Goal: Information Seeking & Learning: Find specific fact

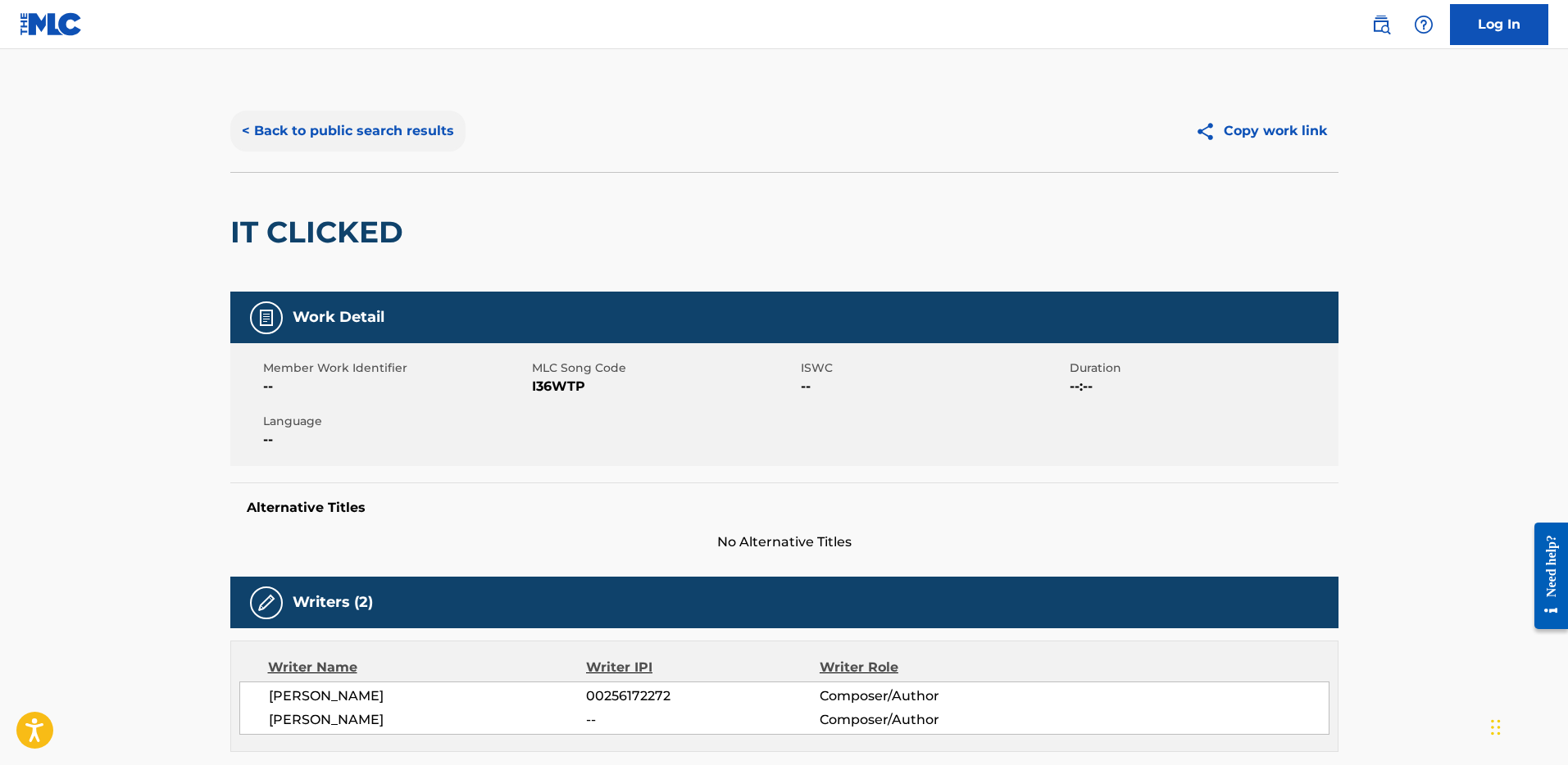
click at [263, 121] on button "< Back to public search results" at bounding box center [348, 131] width 235 height 41
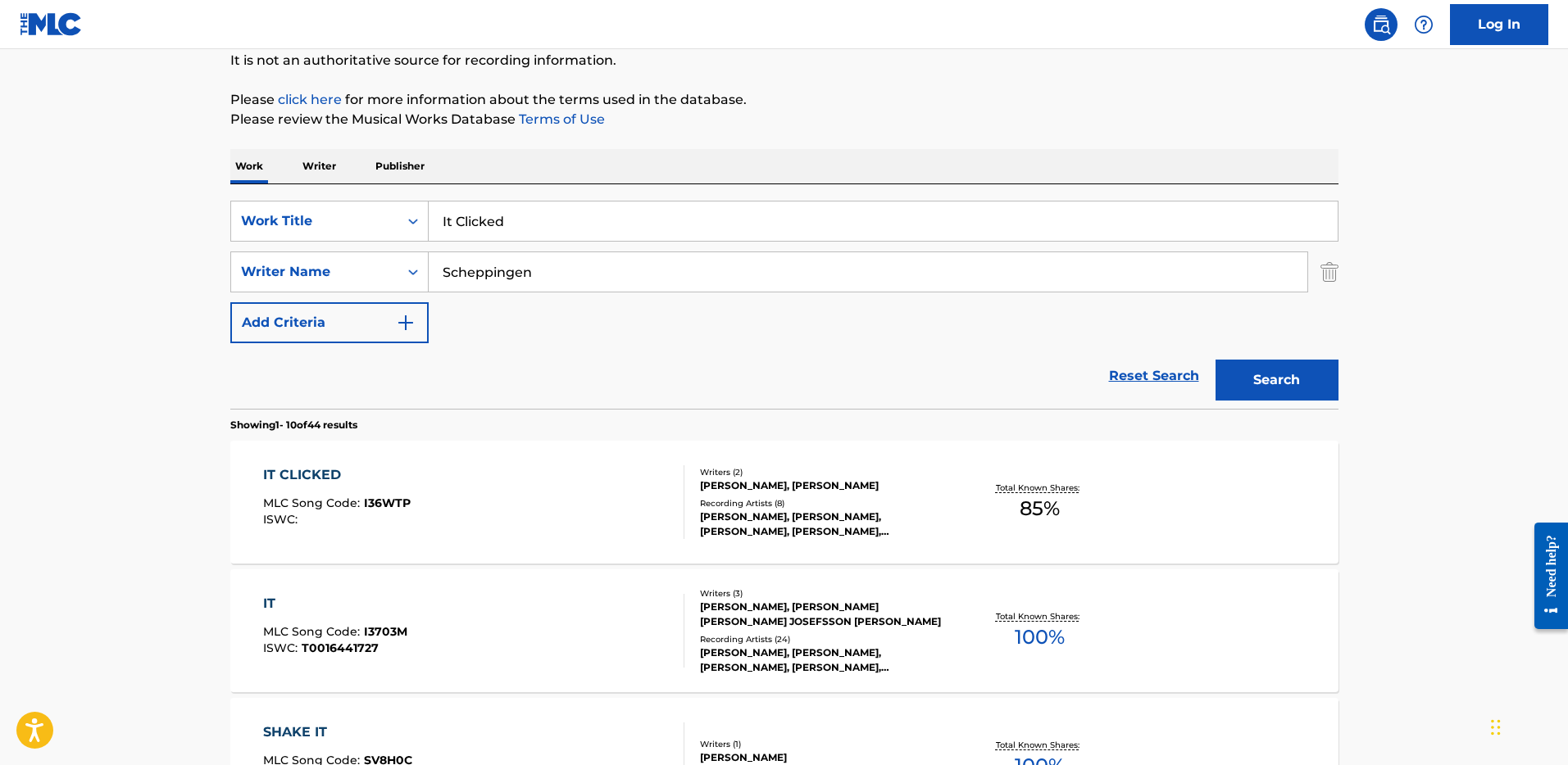
click at [574, 223] on input "It Clicked" at bounding box center [884, 221] width 909 height 39
type input "Dile"
click at [560, 252] on input "Scheppingen" at bounding box center [868, 272] width 879 height 39
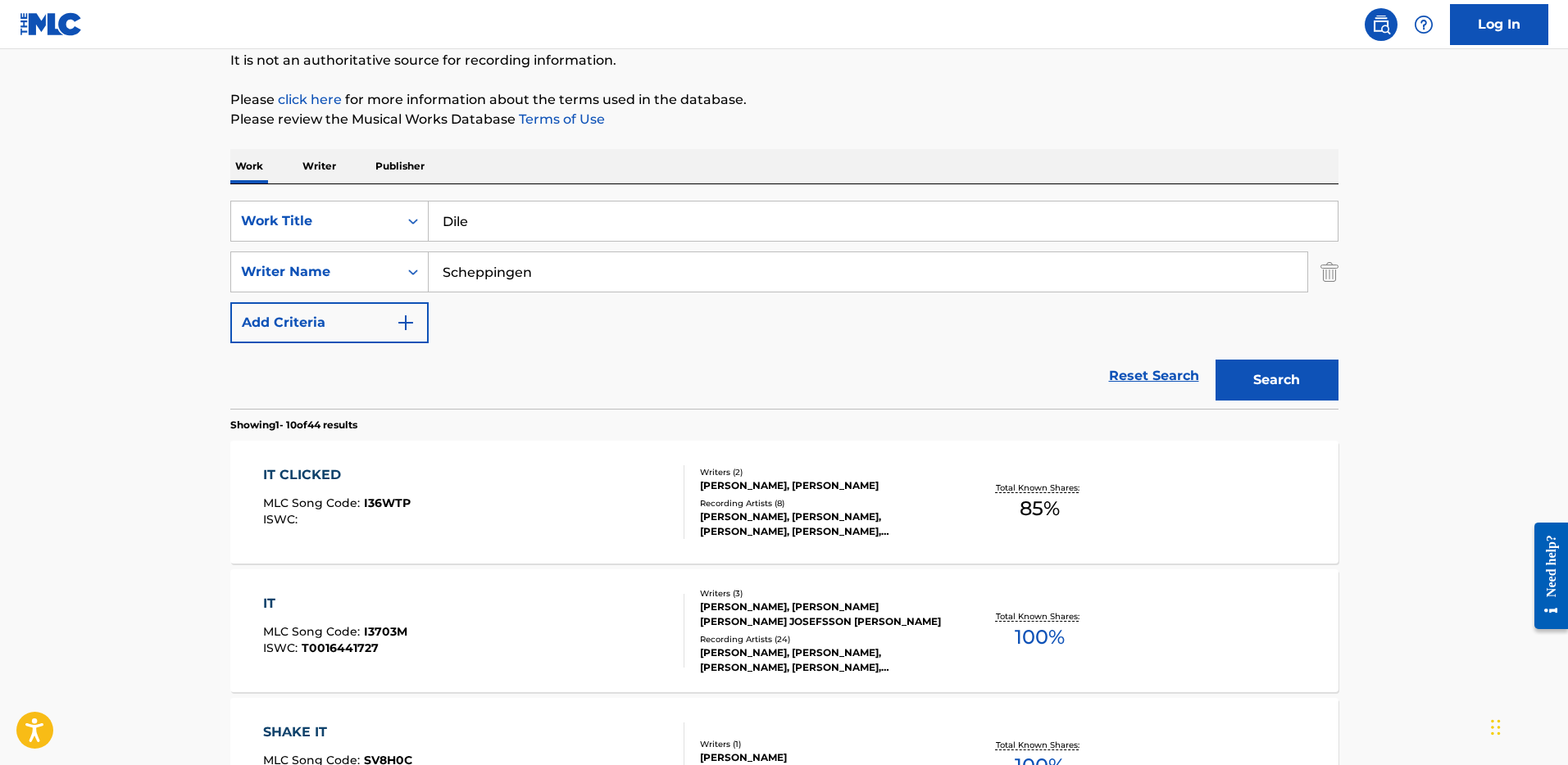
click at [560, 252] on input "Scheppingen" at bounding box center [868, 272] width 879 height 39
type input "Voskamp"
click at [1215, 359] on button "Search" at bounding box center [1276, 379] width 123 height 41
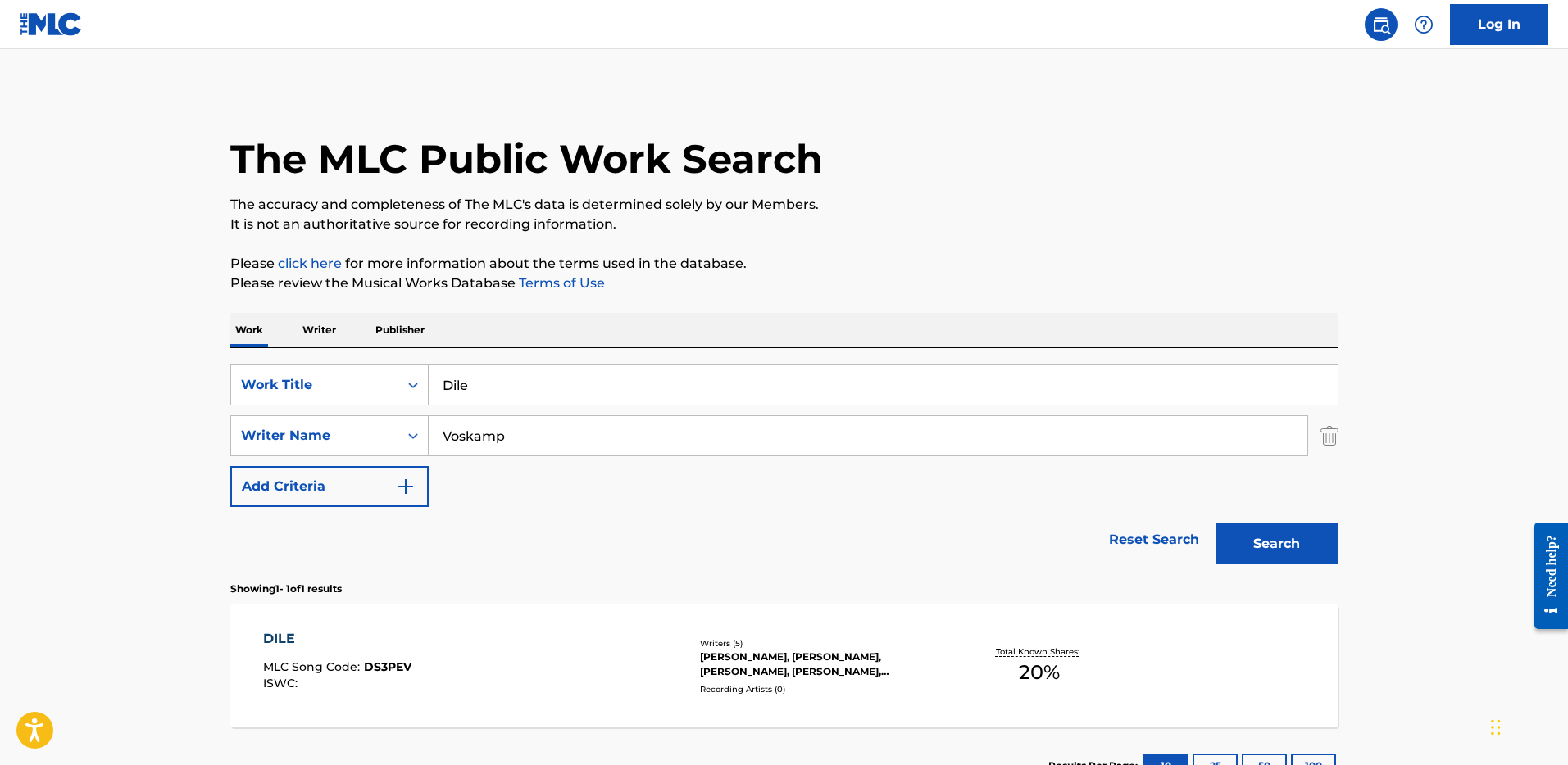
scroll to position [126, 0]
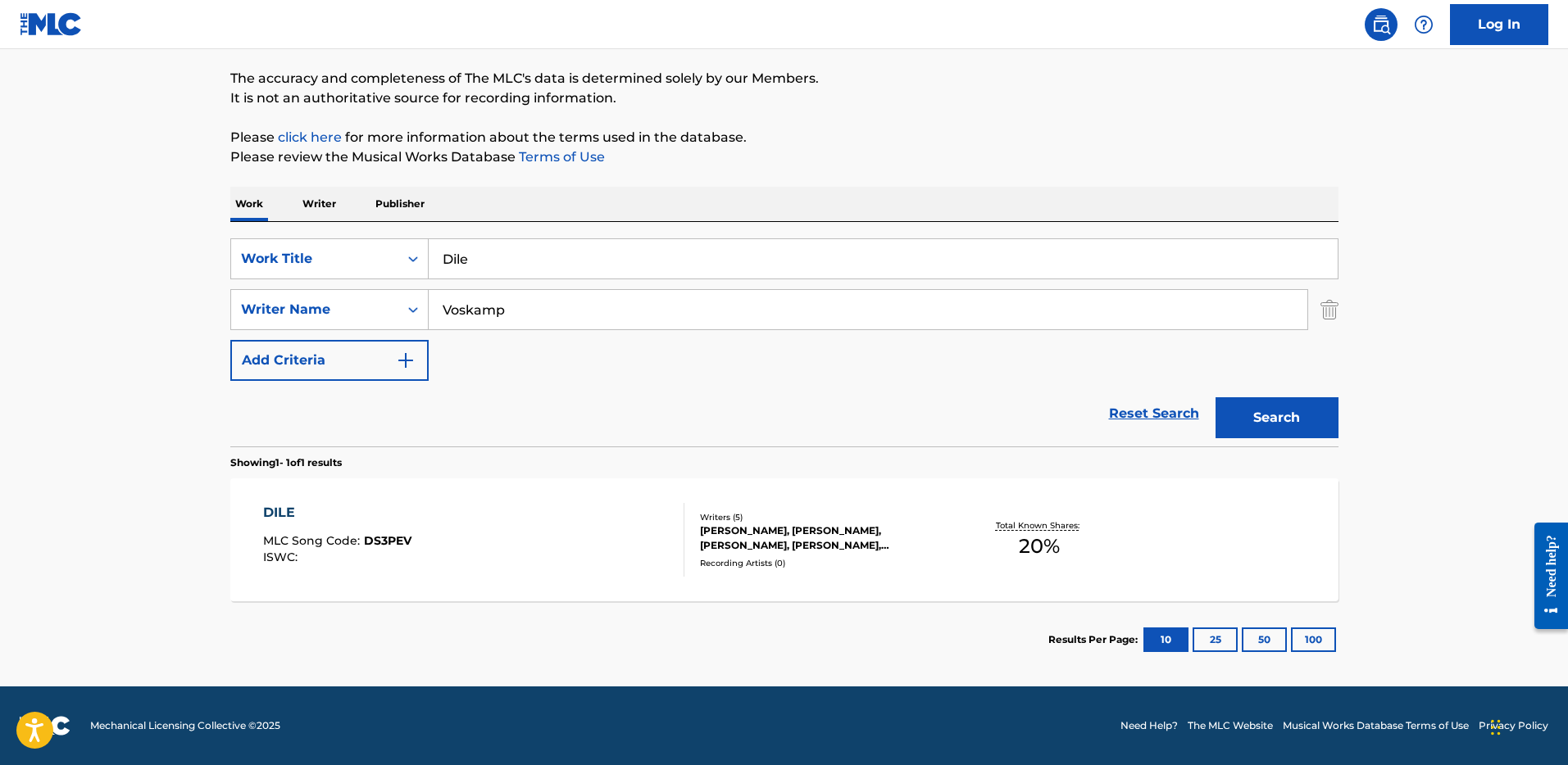
click at [579, 257] on input "Dile" at bounding box center [884, 258] width 909 height 39
type input "Dag & Nacht"
click at [504, 312] on input "Voskamp" at bounding box center [868, 309] width 879 height 39
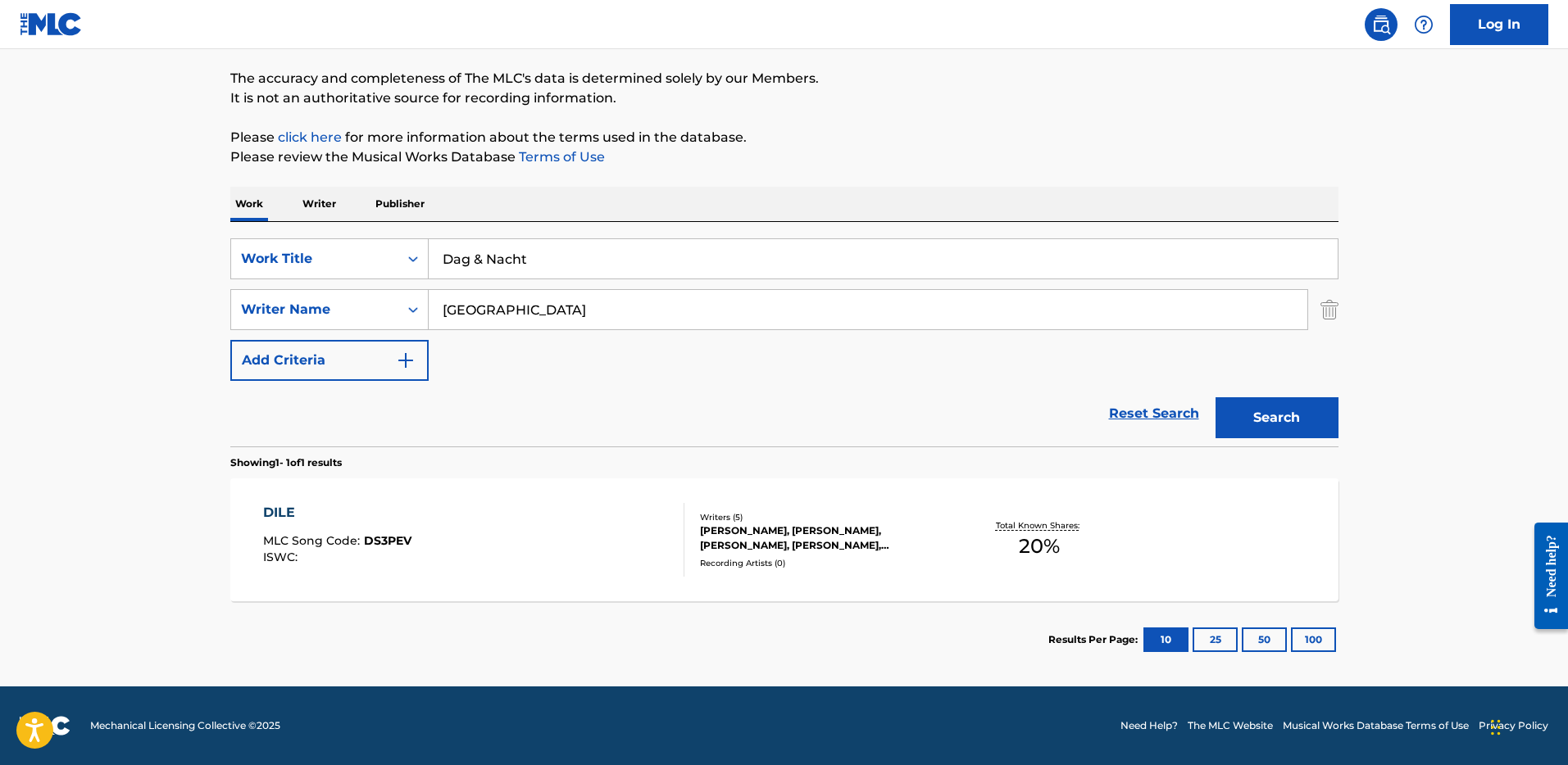
type input "[GEOGRAPHIC_DATA]"
click at [1215, 397] on button "Search" at bounding box center [1276, 417] width 123 height 41
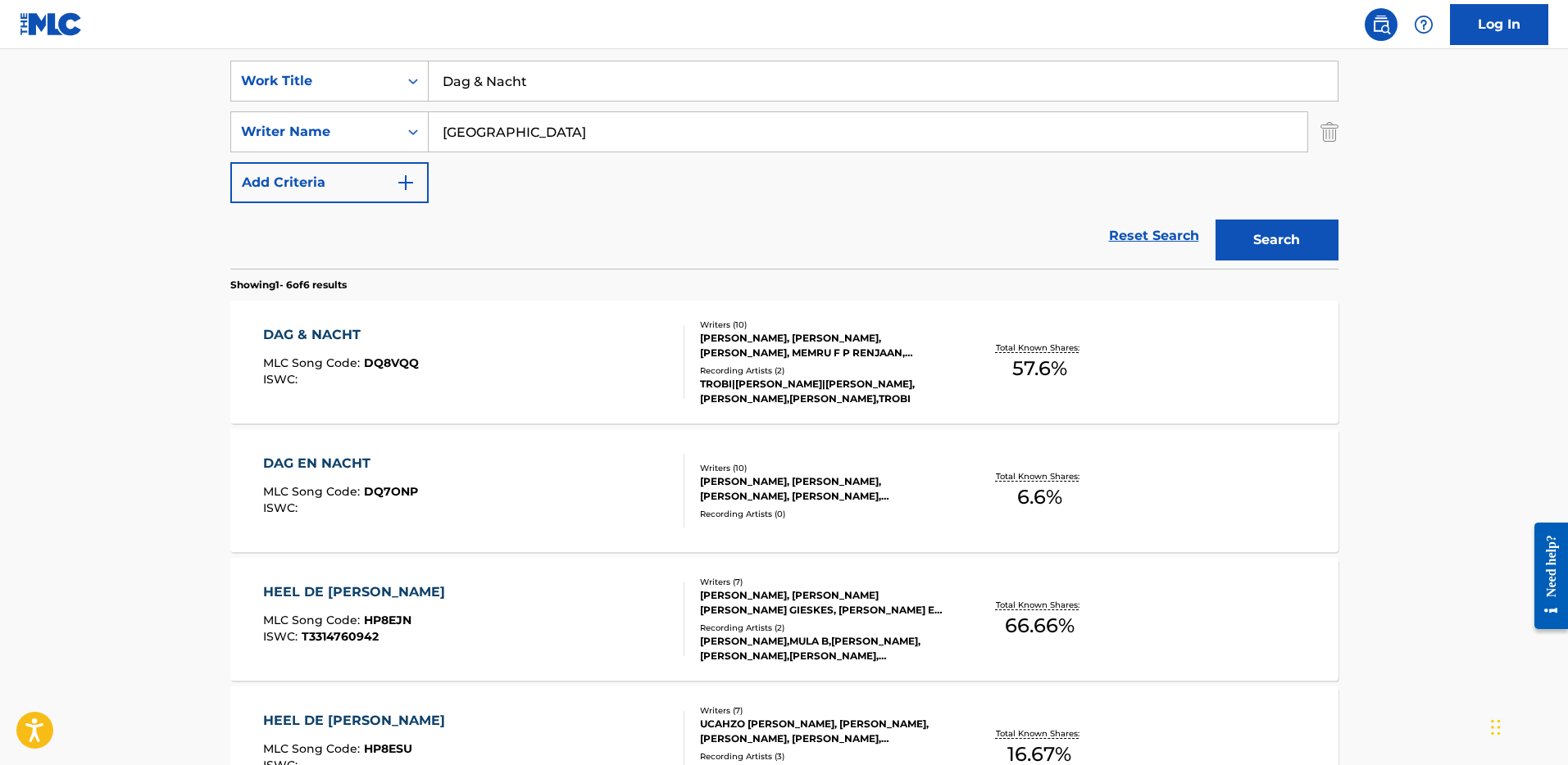
scroll to position [343, 0]
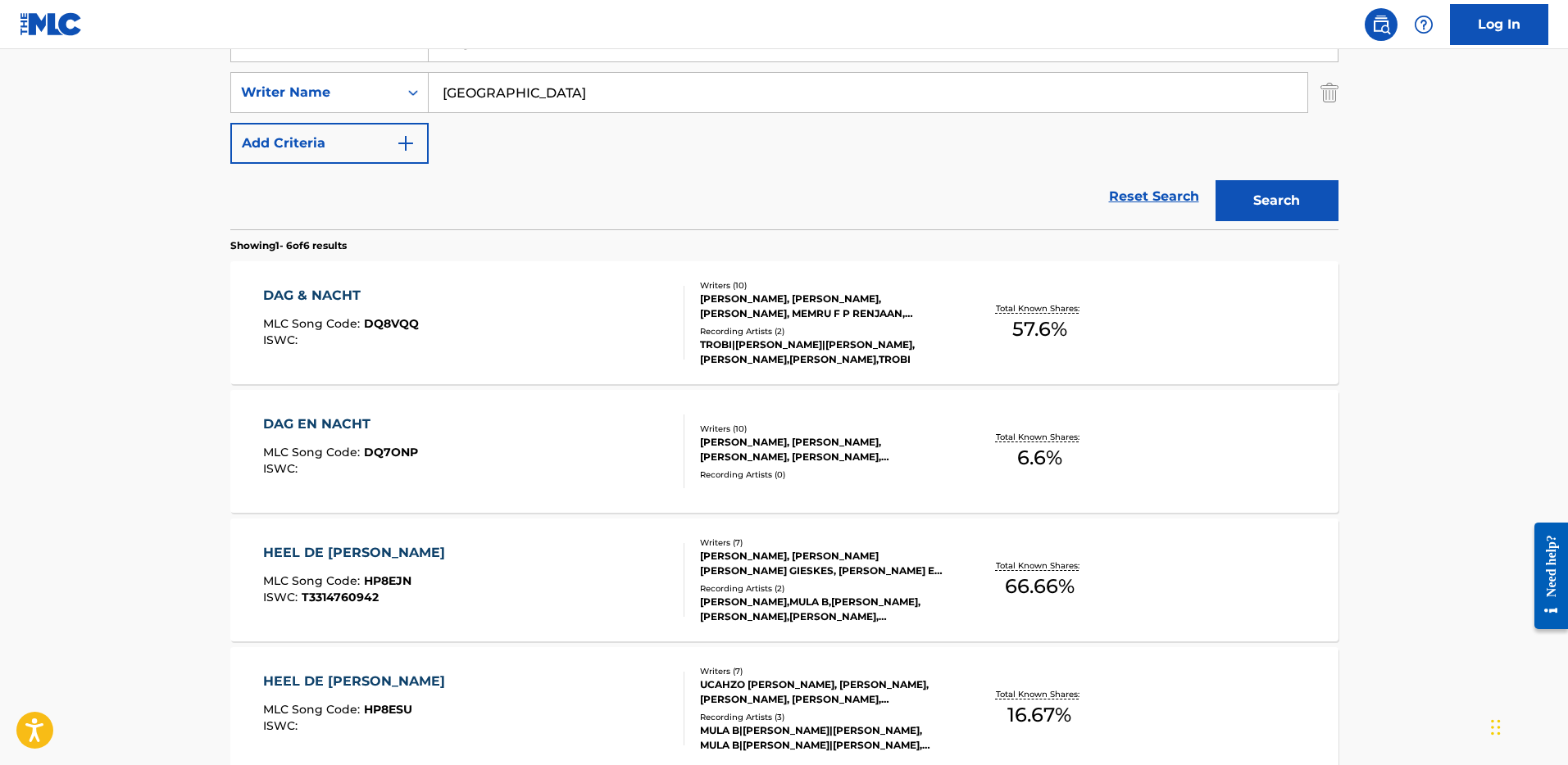
click at [507, 307] on div "DAG & NACHT MLC Song Code : DQ8VQQ ISWC :" at bounding box center [474, 322] width 421 height 73
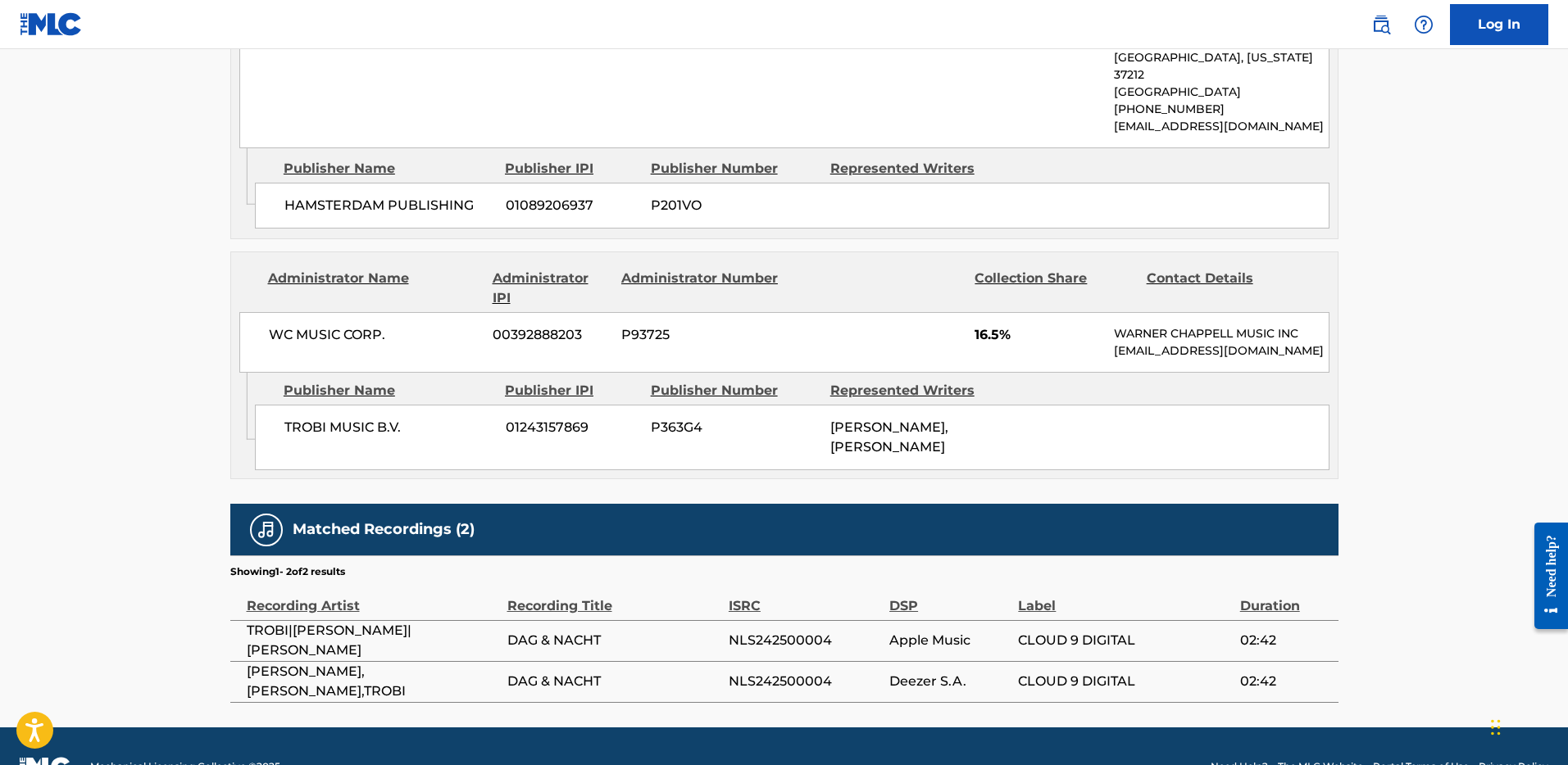
scroll to position [1957, 0]
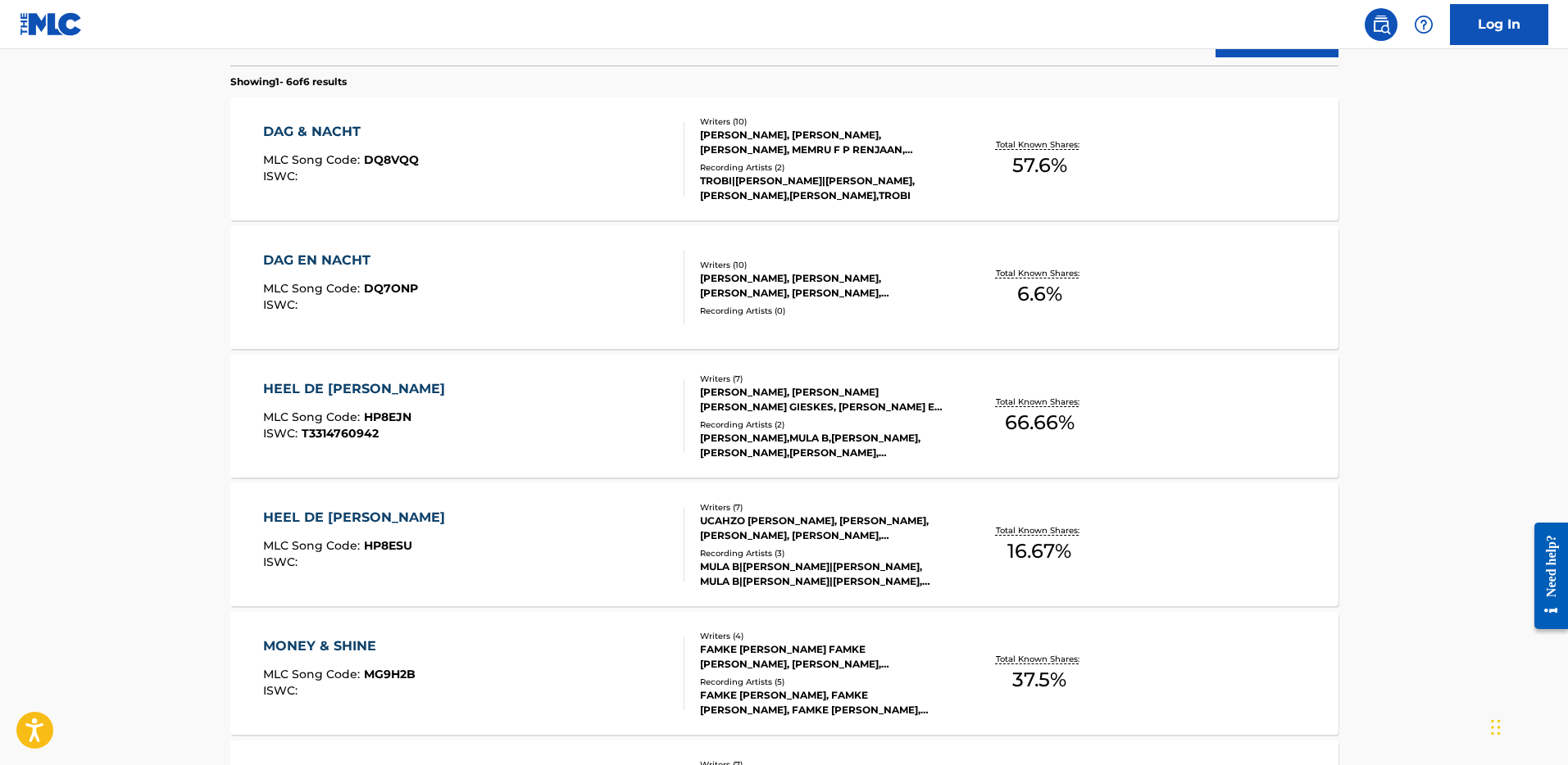
scroll to position [522, 0]
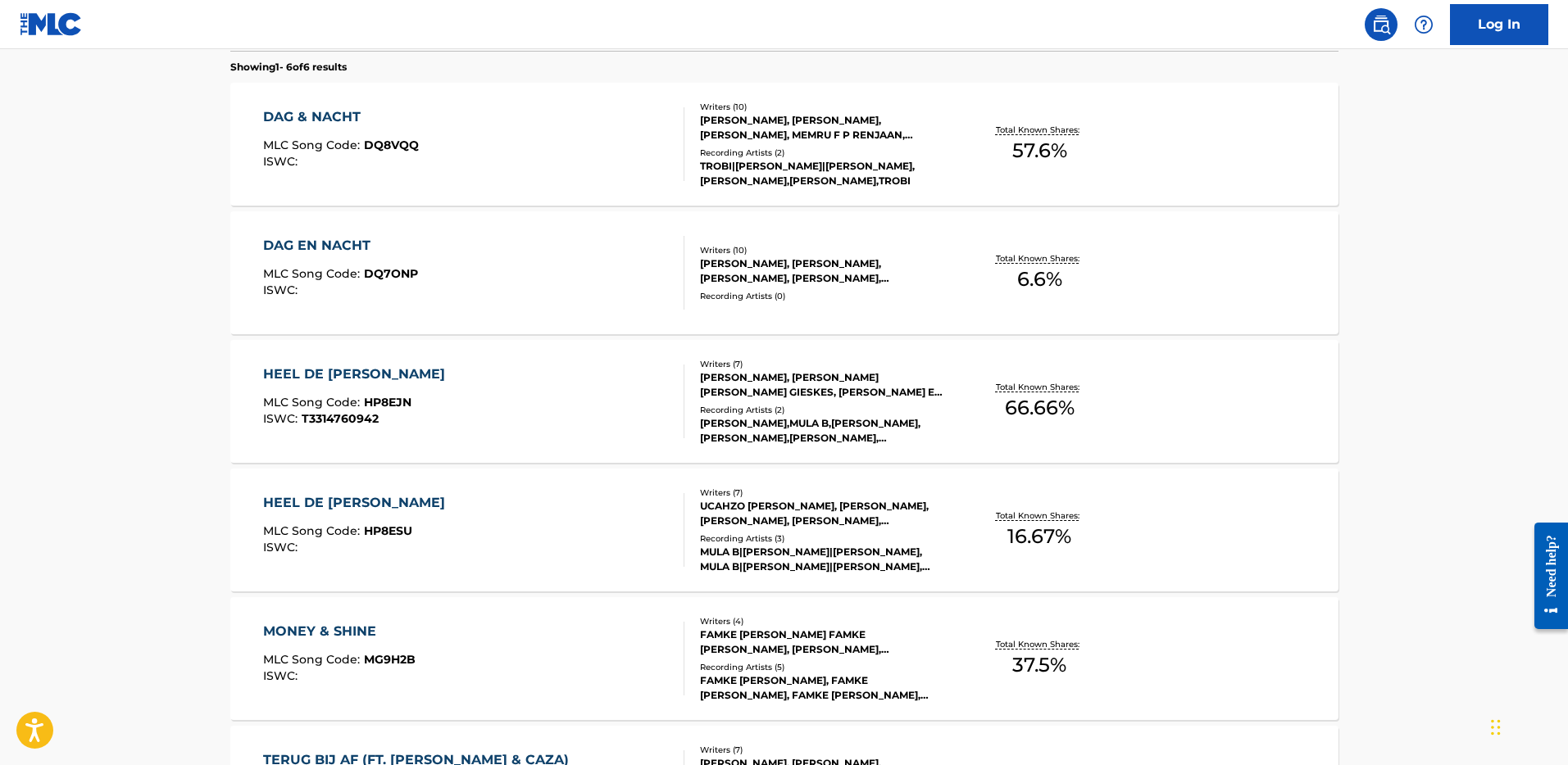
click at [532, 264] on div "DAG EN NACHT MLC Song Code : DQ7ONP ISWC :" at bounding box center [474, 272] width 421 height 73
